Goal: Information Seeking & Learning: Learn about a topic

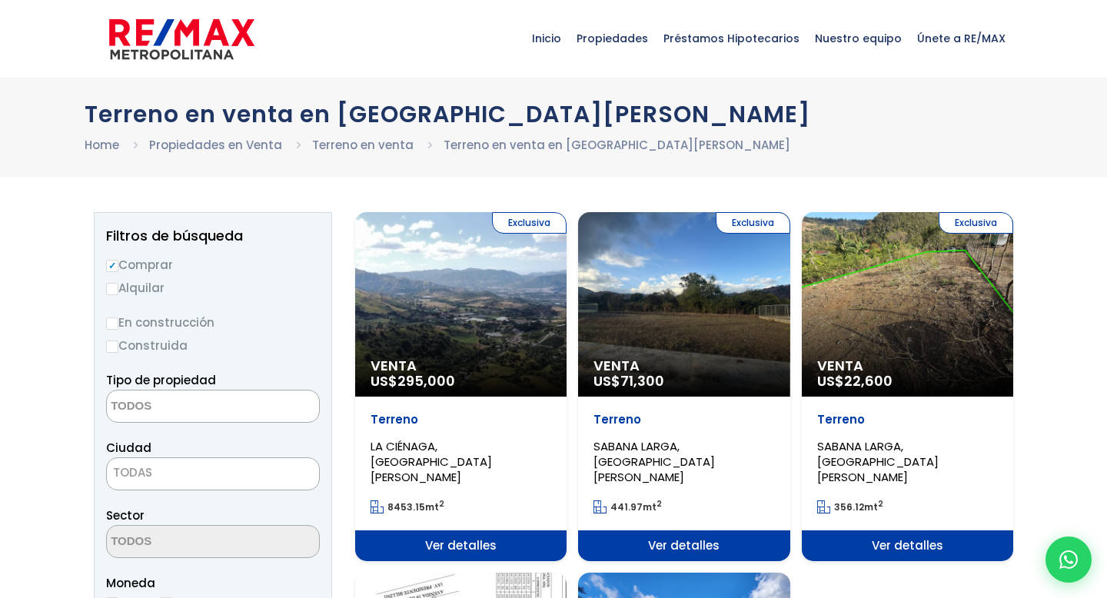
select select
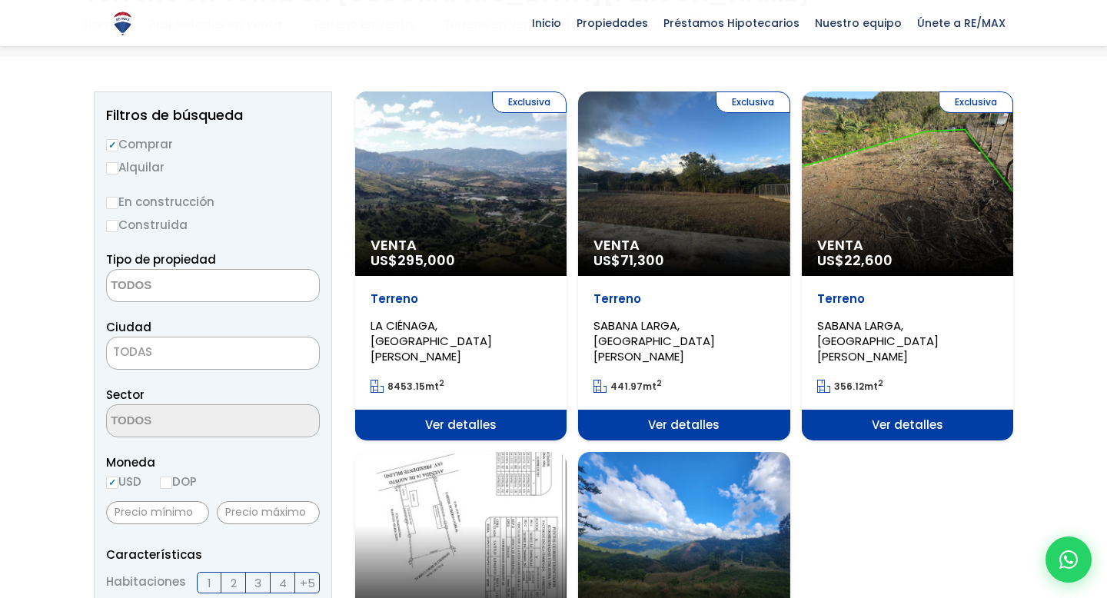
scroll to position [121, 0]
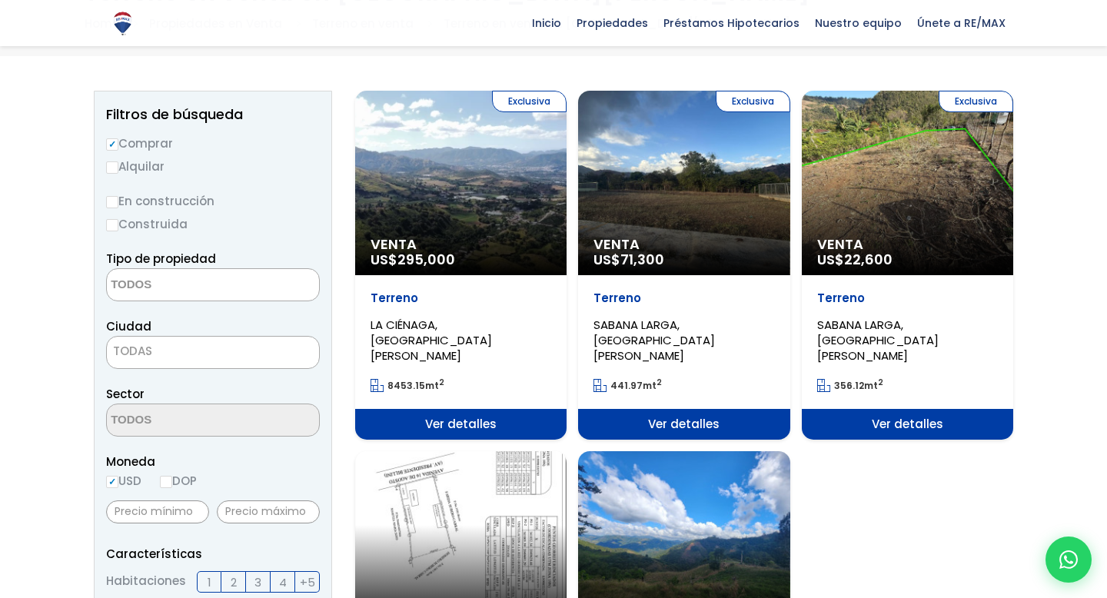
click at [567, 208] on div "Exclusiva Venta US$ 22,600" at bounding box center [460, 183] width 211 height 184
click at [567, 154] on div "Exclusiva Venta US$ 22,600" at bounding box center [460, 183] width 211 height 184
click at [567, 156] on div "Exclusiva Venta US$ 22,600" at bounding box center [460, 183] width 211 height 184
click at [567, 157] on div "Exclusiva Venta US$ 22,600" at bounding box center [460, 183] width 211 height 184
click at [567, 410] on span "Ver detalles" at bounding box center [460, 424] width 211 height 31
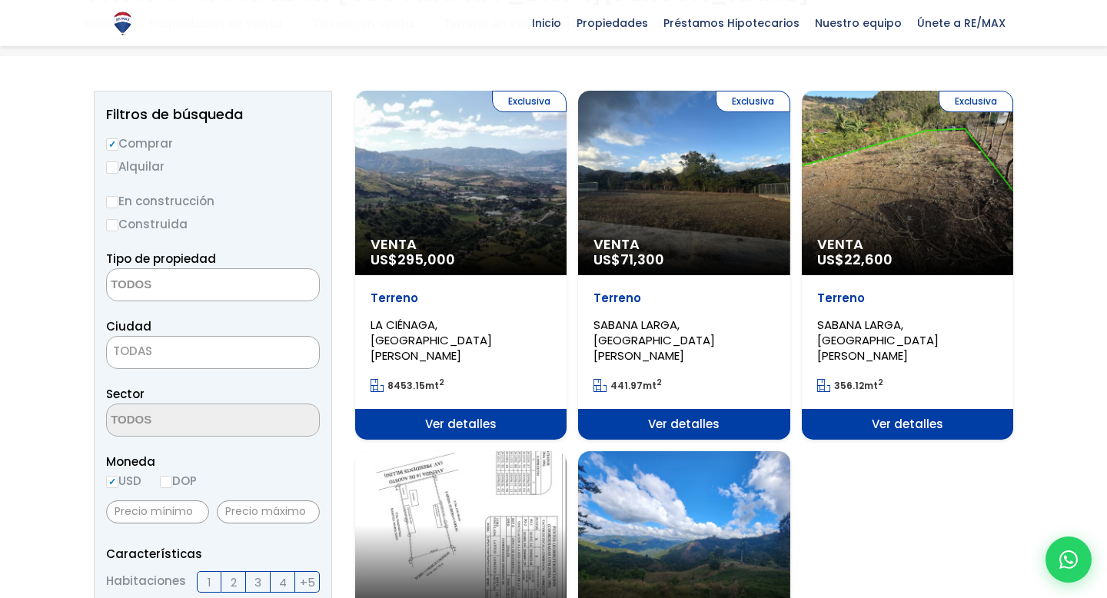
click at [567, 409] on span "Ver detalles" at bounding box center [460, 424] width 211 height 31
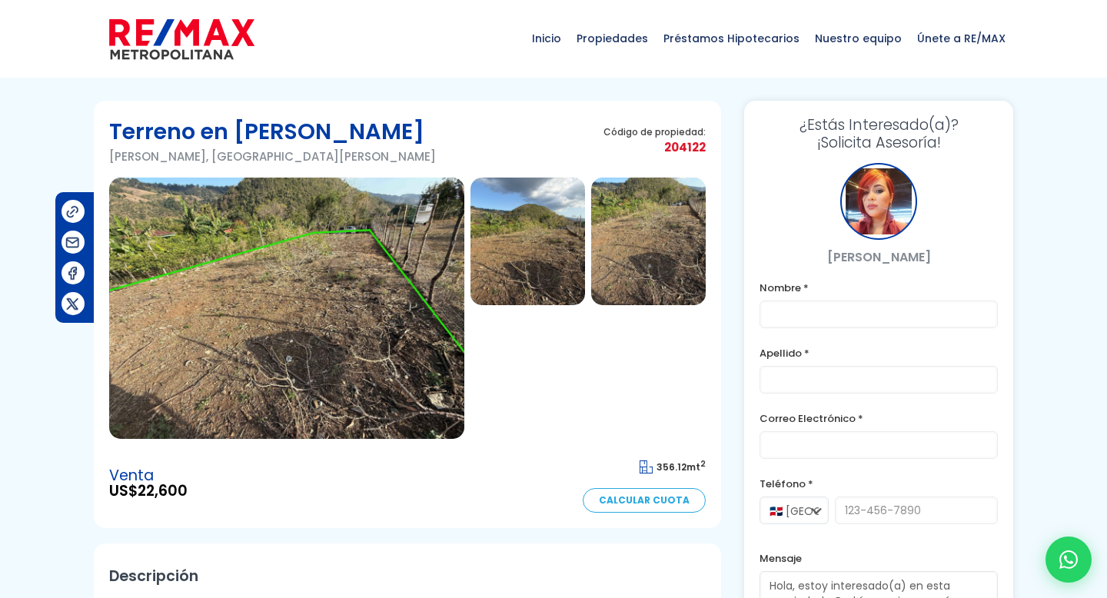
click at [342, 345] on img at bounding box center [286, 308] width 355 height 261
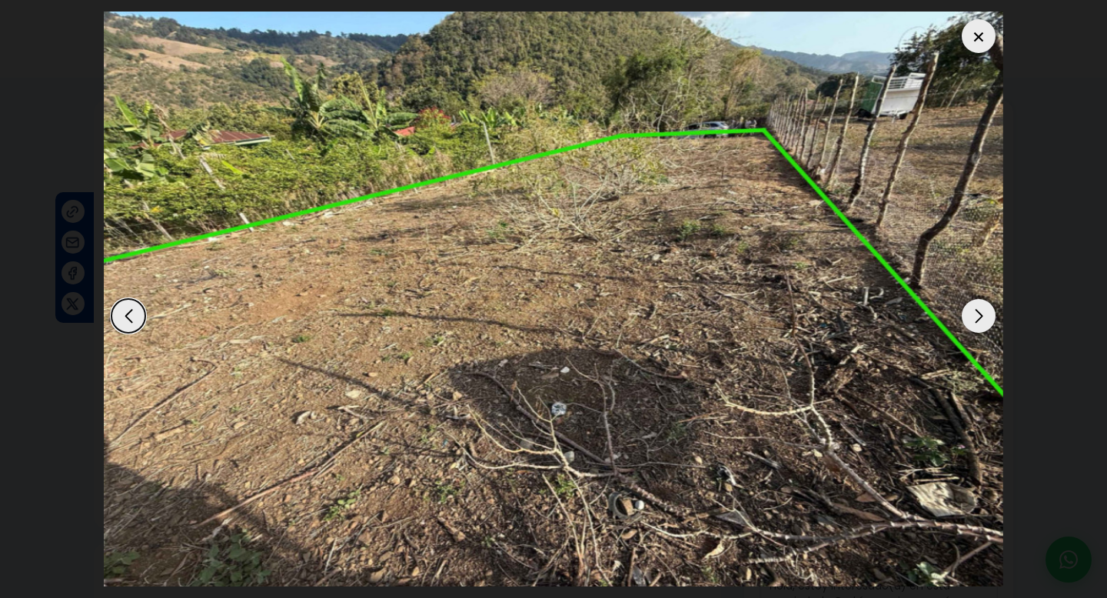
click at [342, 345] on img "1 / 3" at bounding box center [553, 299] width 899 height 575
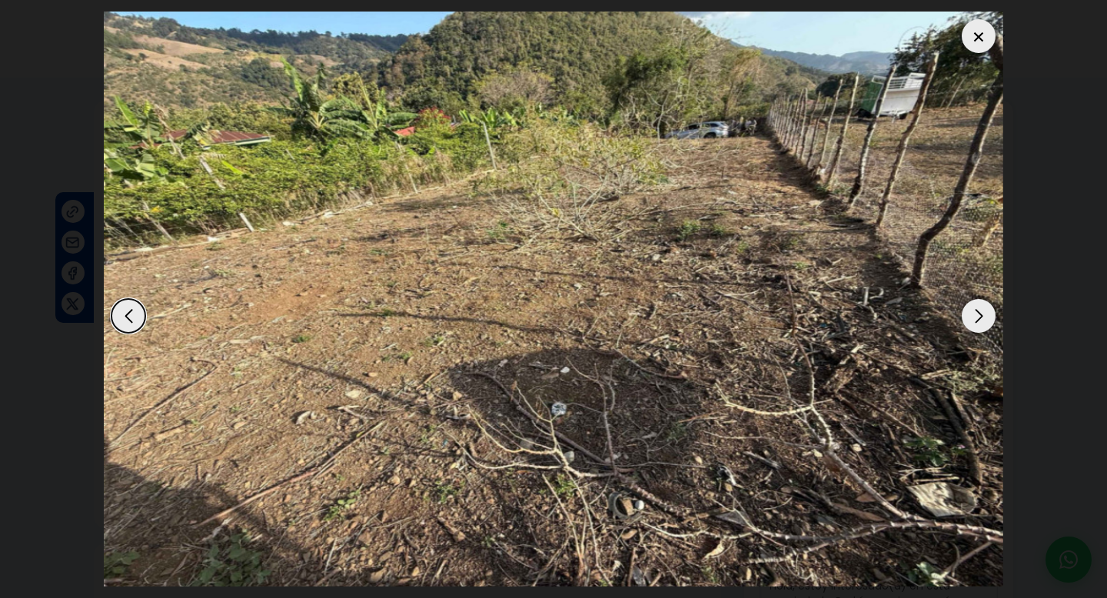
click at [981, 315] on div "Next slide" at bounding box center [979, 316] width 34 height 34
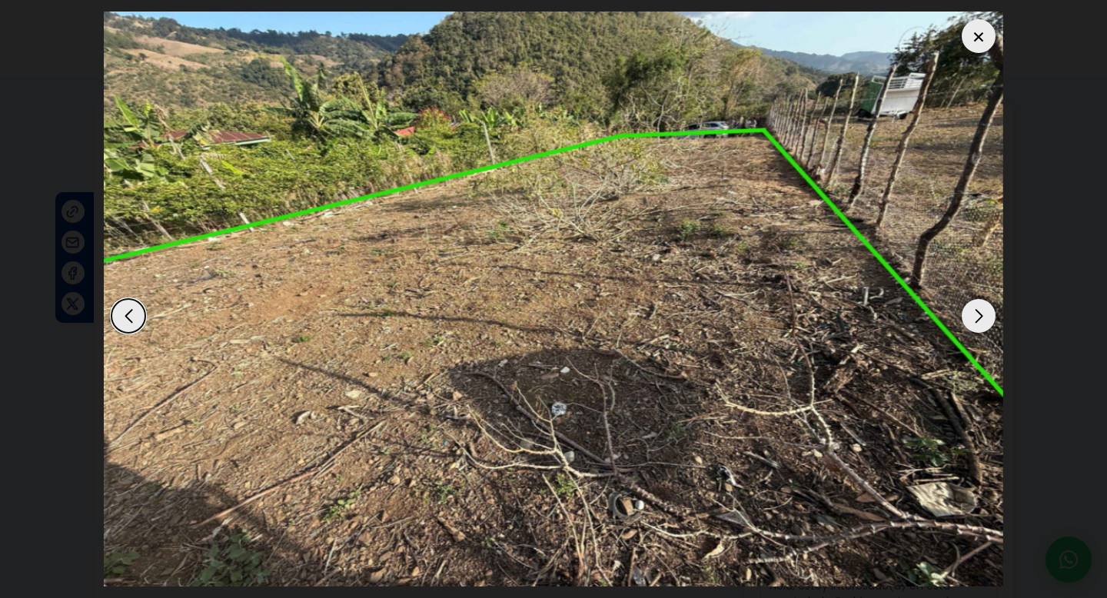
click at [979, 315] on div "Next slide" at bounding box center [979, 316] width 34 height 34
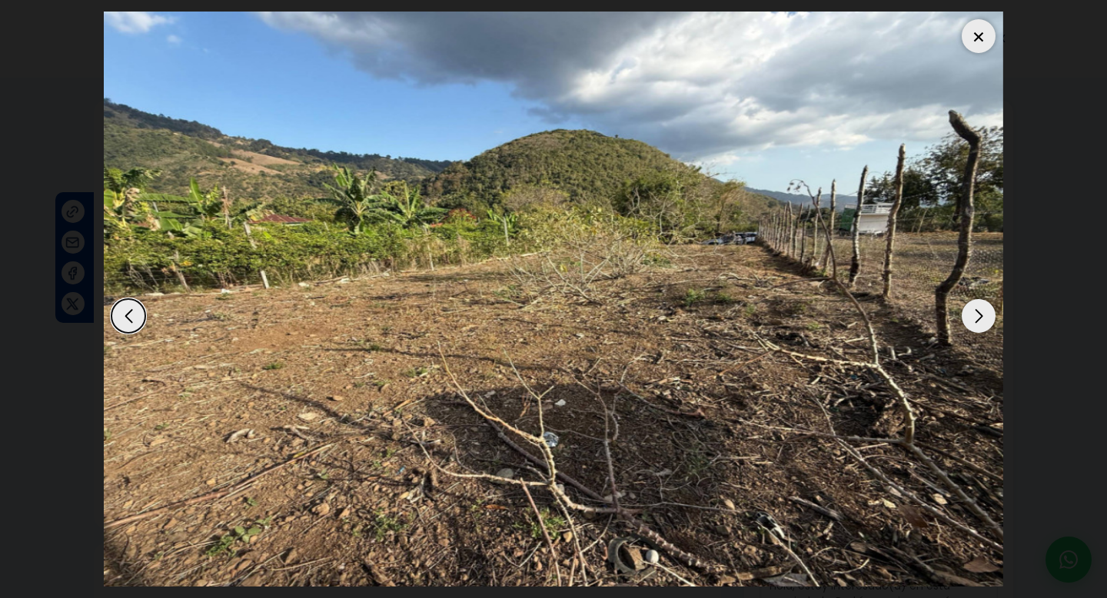
click at [979, 315] on div "Next slide" at bounding box center [979, 316] width 34 height 34
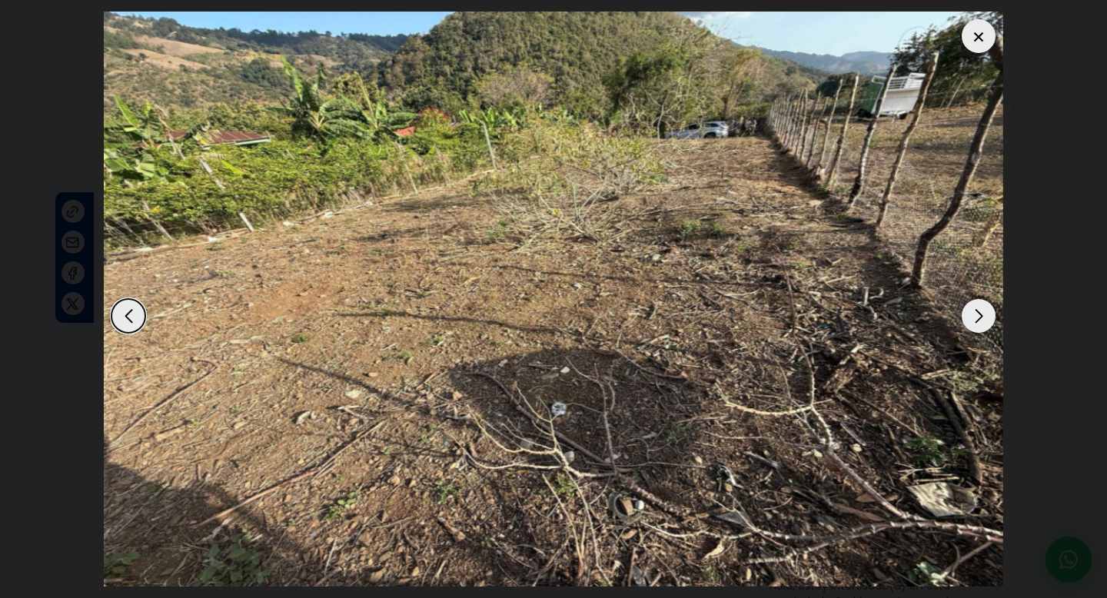
click at [979, 315] on div "Next slide" at bounding box center [979, 316] width 34 height 34
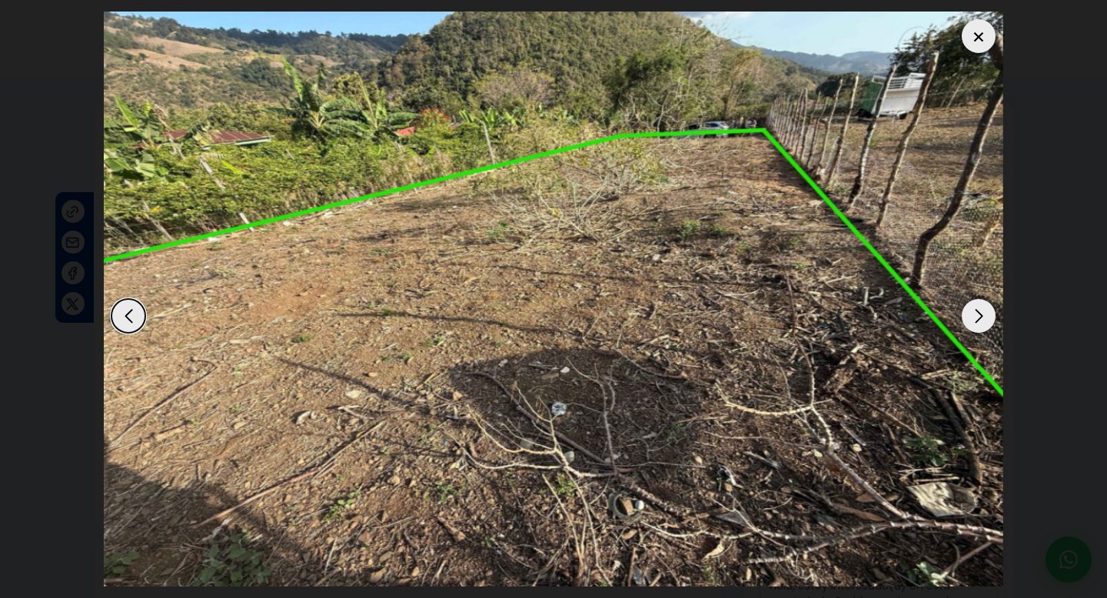
click at [979, 315] on div "Next slide" at bounding box center [979, 316] width 34 height 34
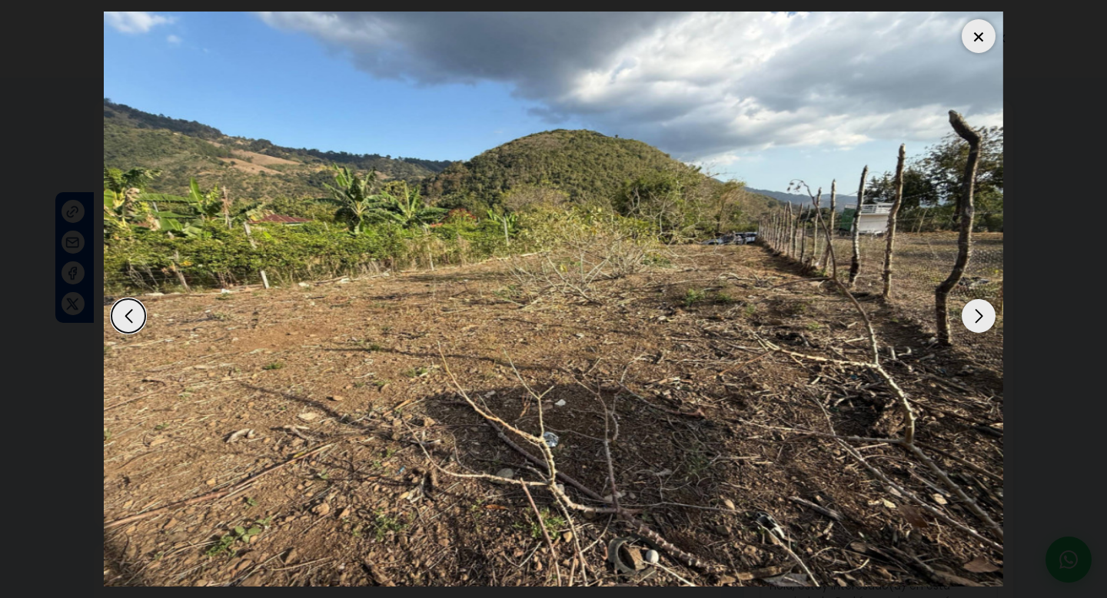
click at [979, 37] on div at bounding box center [979, 36] width 34 height 34
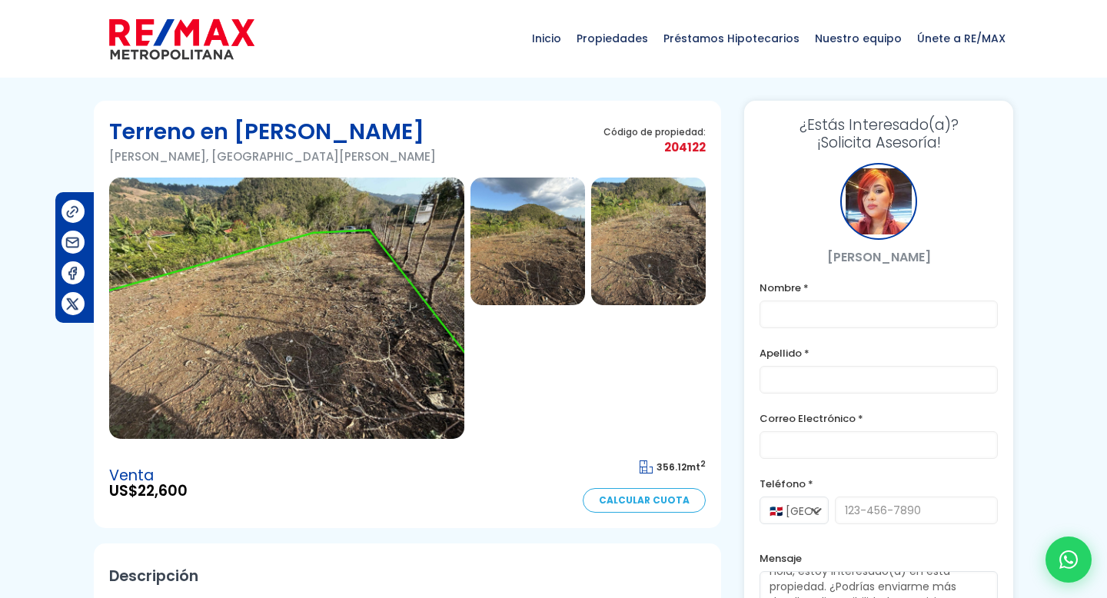
click at [636, 251] on img at bounding box center [648, 242] width 115 height 128
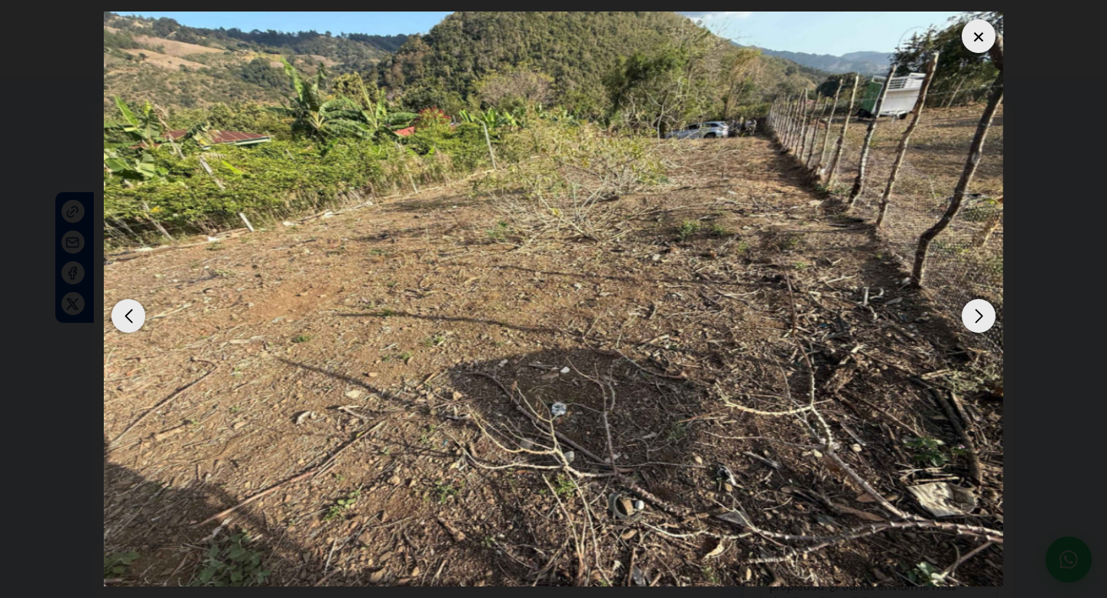
click at [985, 33] on div at bounding box center [979, 36] width 34 height 34
